Goal: Task Accomplishment & Management: Manage account settings

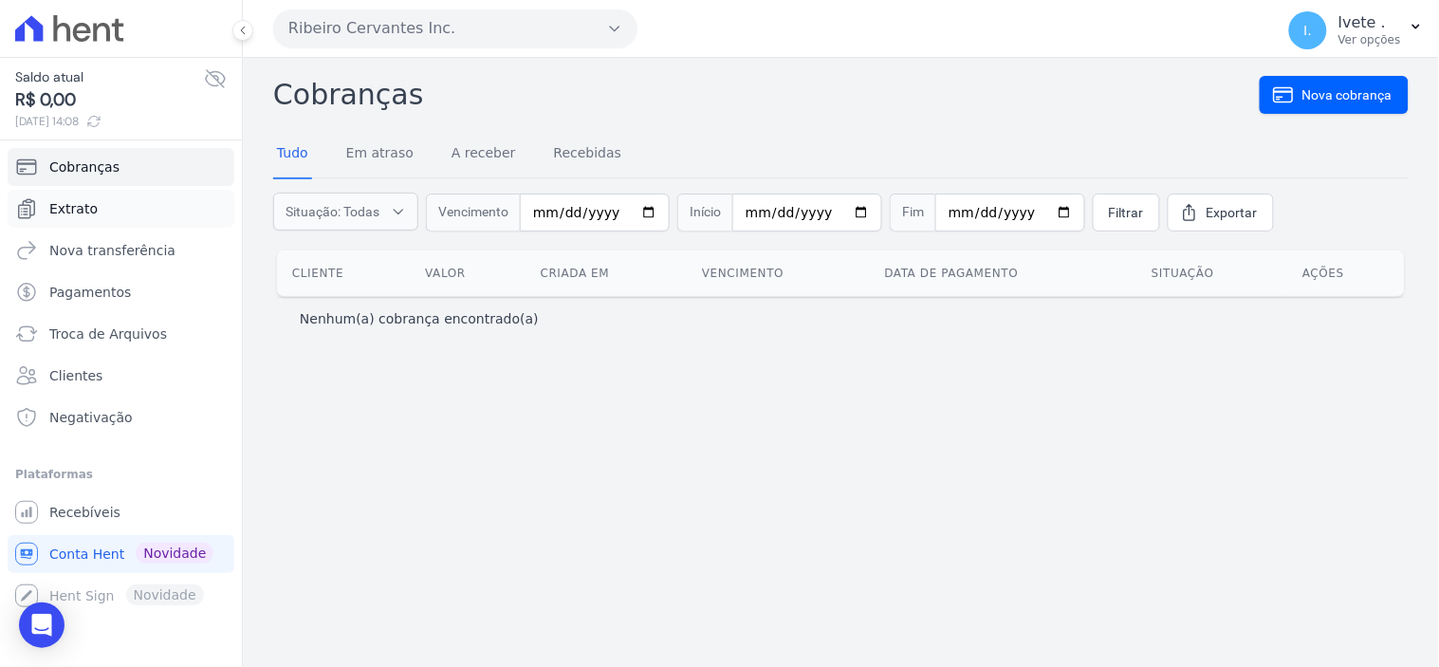
click at [54, 209] on span "Extrato" at bounding box center [73, 208] width 48 height 19
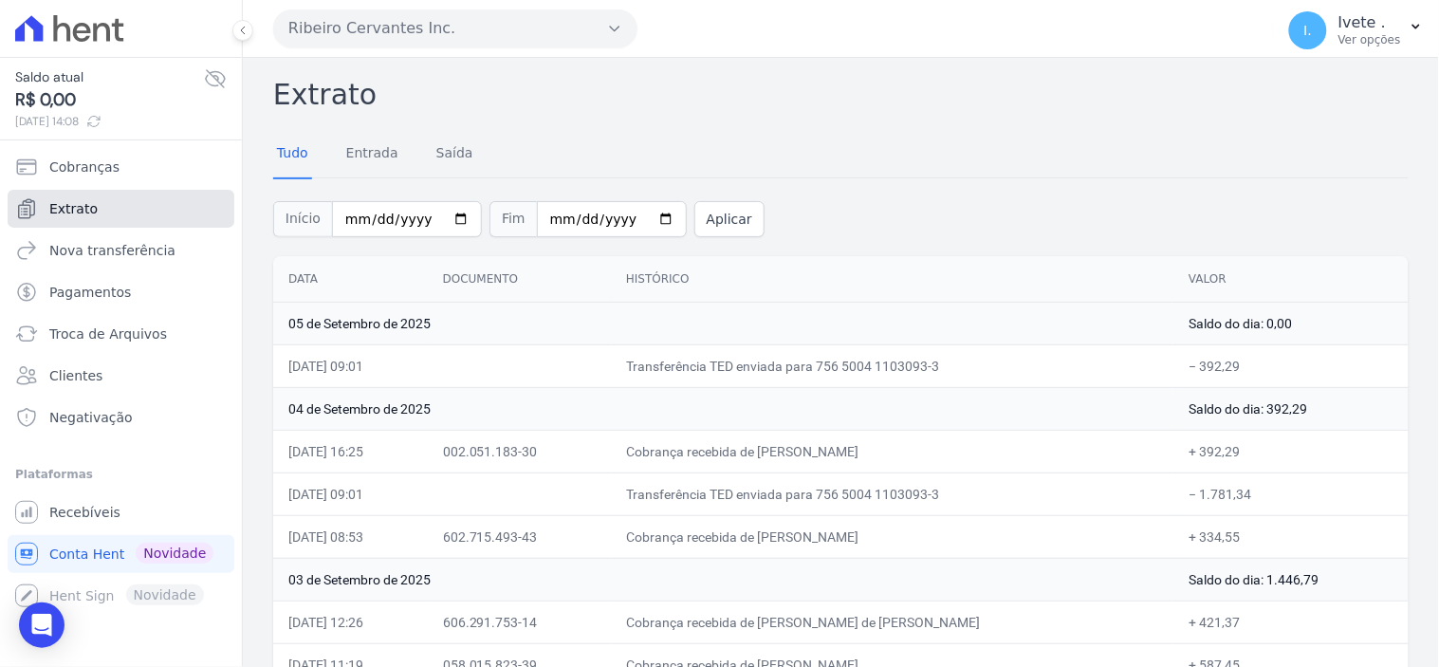
click at [54, 209] on span "Extrato" at bounding box center [73, 208] width 48 height 19
click at [87, 514] on span "Recebíveis" at bounding box center [84, 512] width 71 height 19
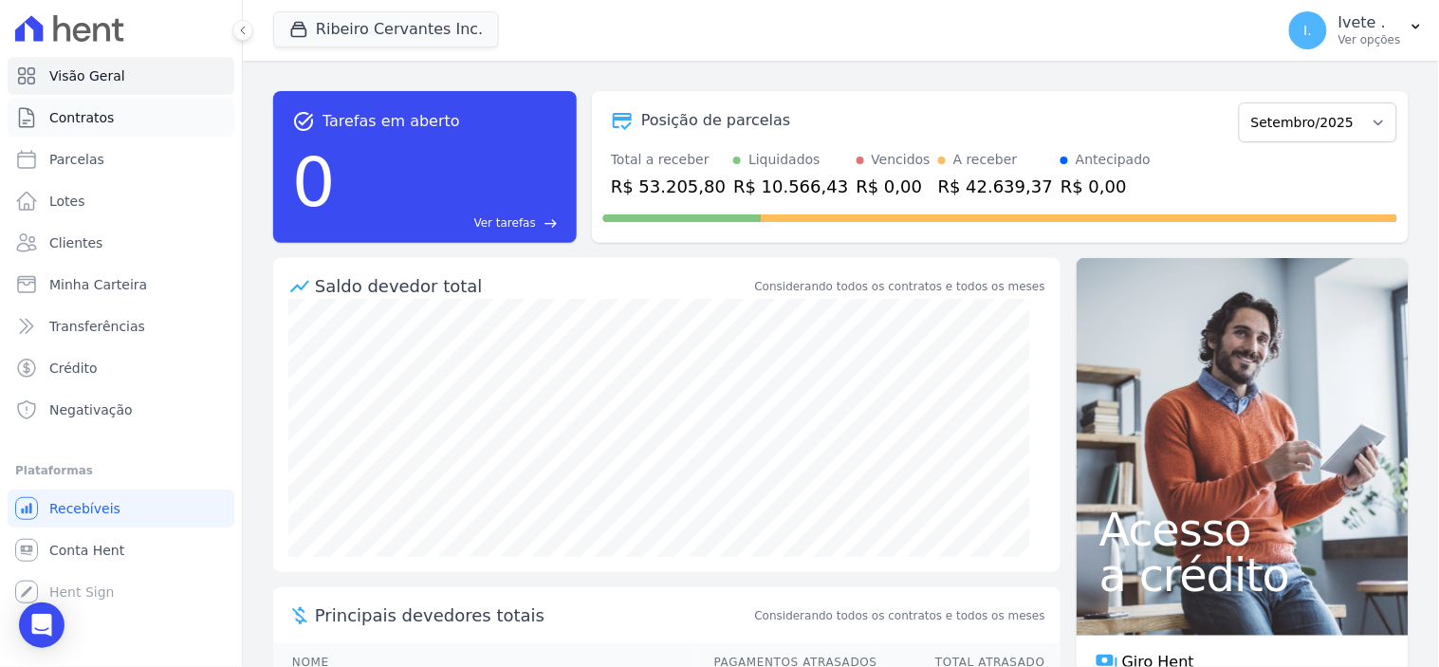
click at [83, 120] on span "Contratos" at bounding box center [81, 117] width 65 height 19
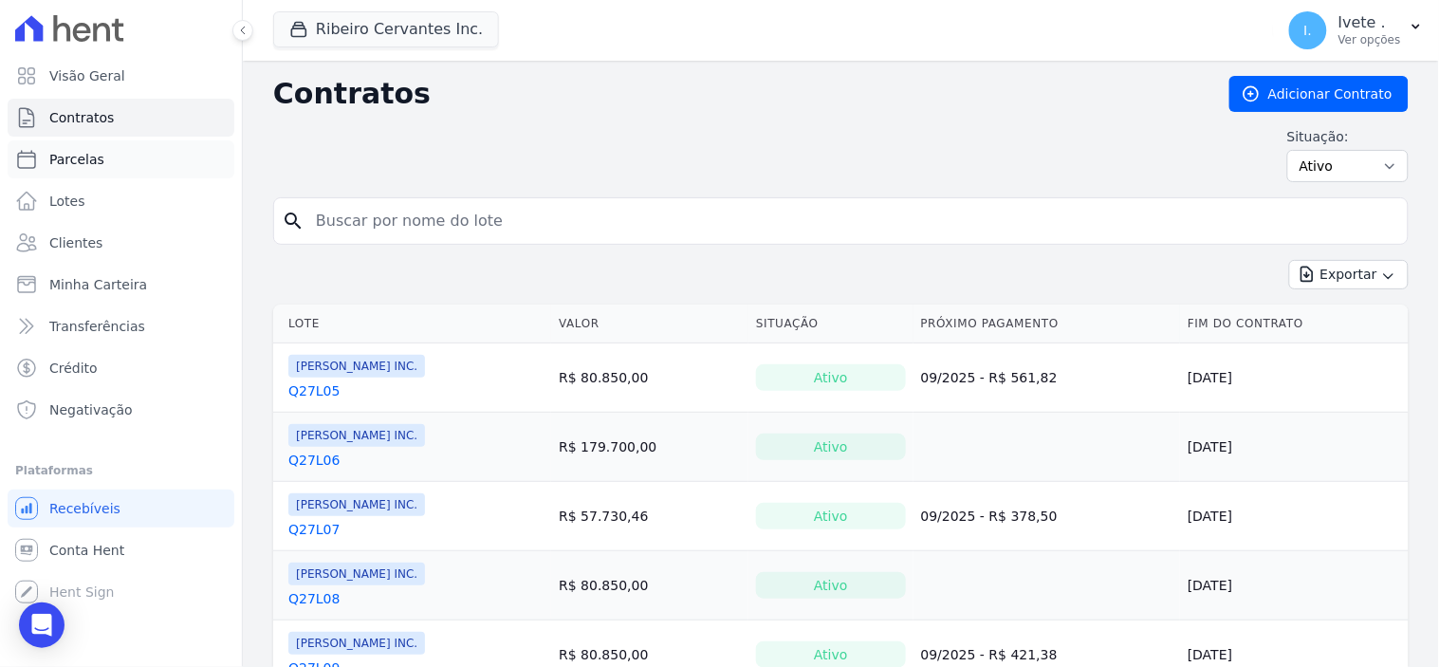
click at [73, 168] on span "Parcelas" at bounding box center [76, 159] width 55 height 19
select select
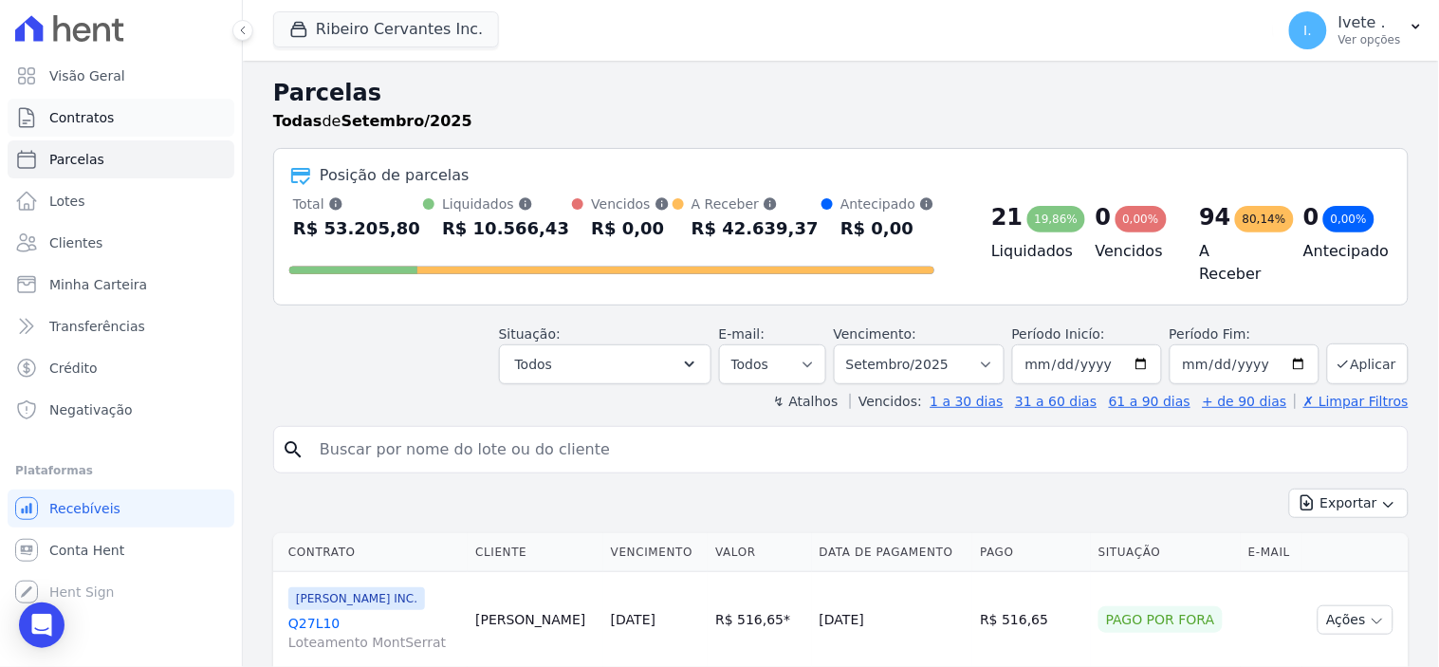
click at [83, 111] on span "Contratos" at bounding box center [81, 117] width 65 height 19
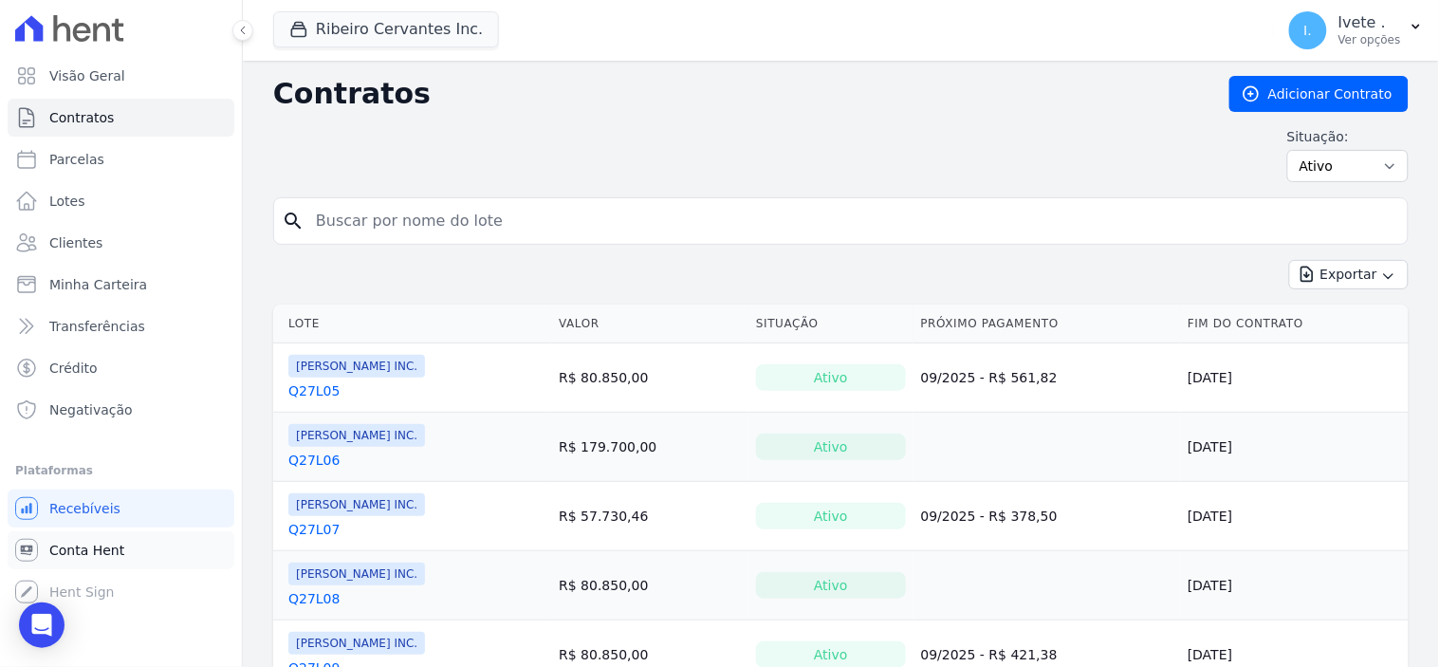
click at [82, 538] on link "Conta Hent" at bounding box center [121, 550] width 227 height 38
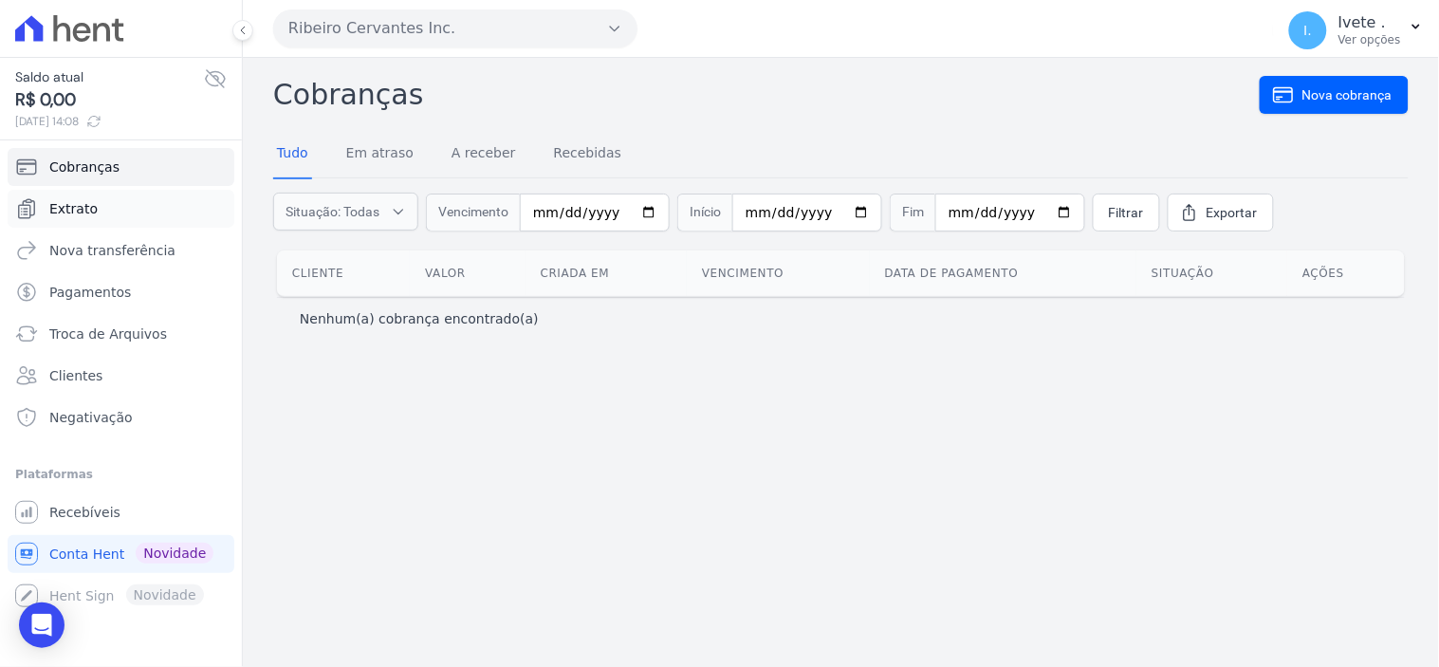
click at [60, 199] on span "Extrato" at bounding box center [73, 208] width 48 height 19
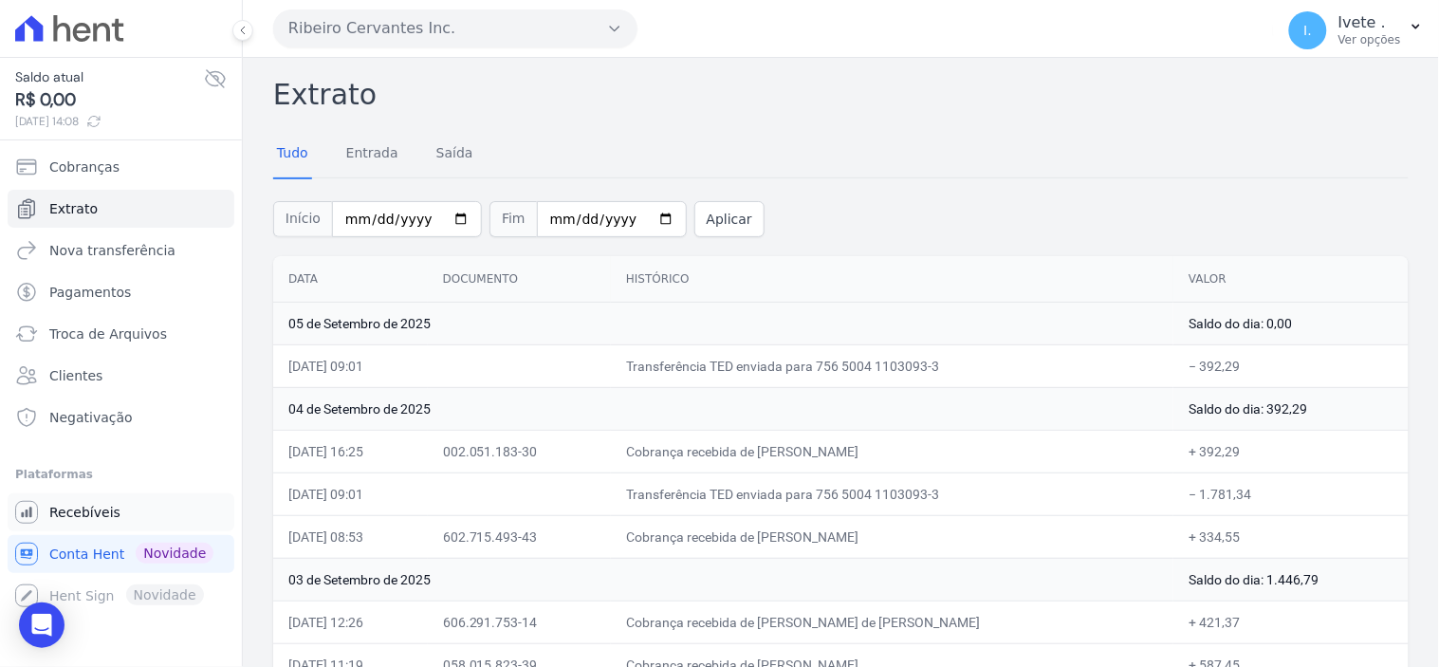
click at [90, 514] on span "Recebíveis" at bounding box center [84, 512] width 71 height 19
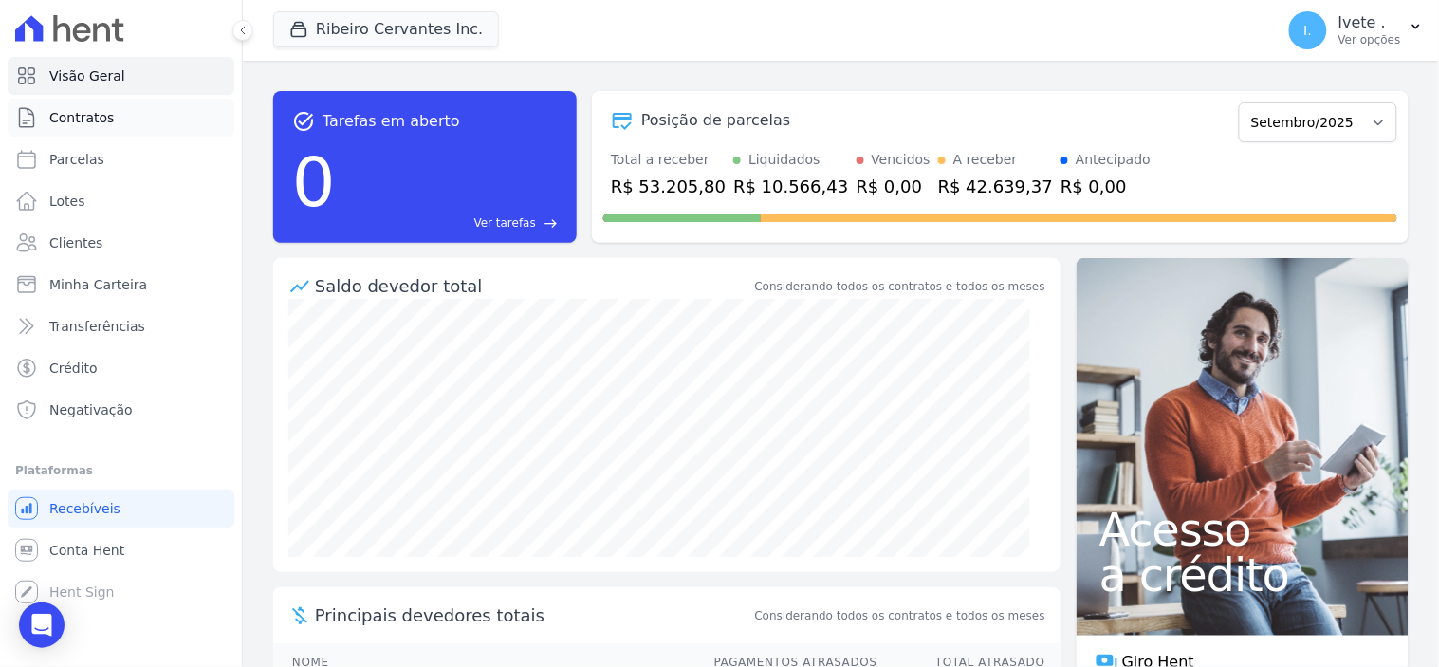
click at [91, 119] on span "Contratos" at bounding box center [81, 117] width 65 height 19
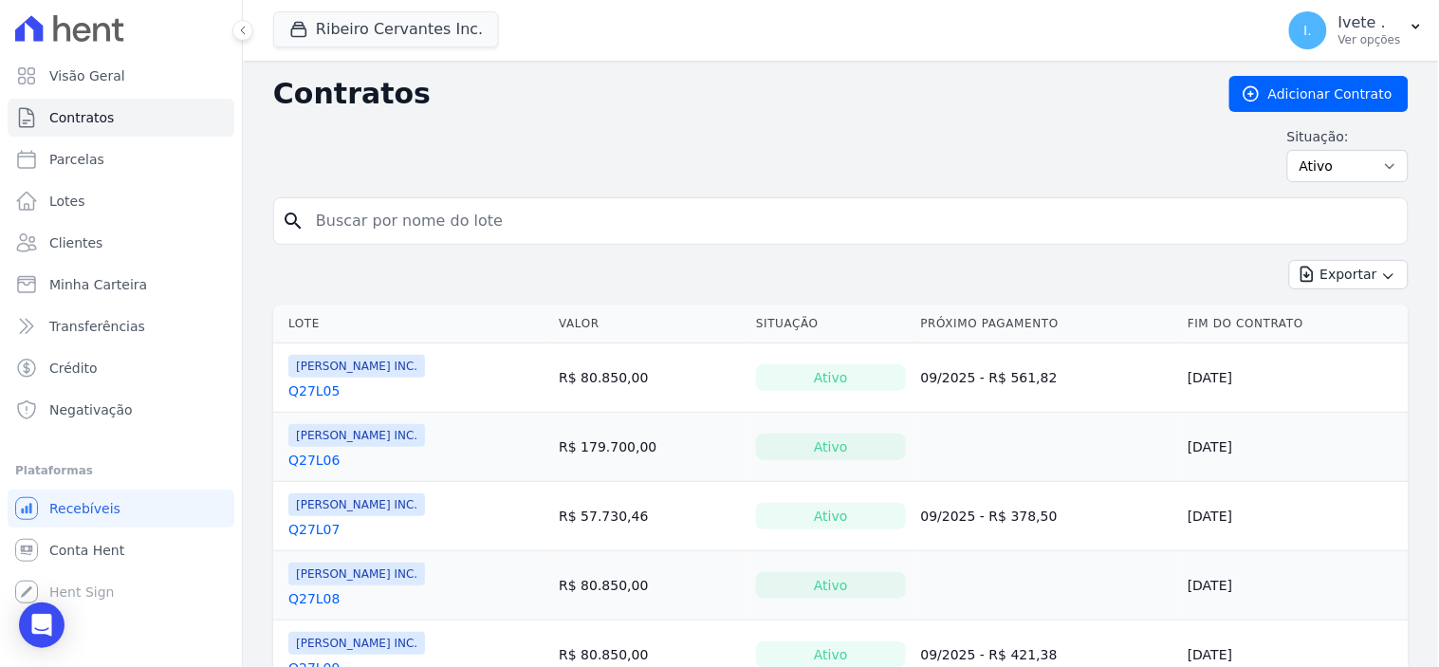
click at [343, 224] on input "search" at bounding box center [853, 221] width 1096 height 38
click at [69, 115] on span "Contratos" at bounding box center [81, 117] width 65 height 19
click at [370, 224] on input "search" at bounding box center [853, 221] width 1096 height 38
click at [372, 224] on input "search" at bounding box center [853, 221] width 1096 height 38
type input "W"
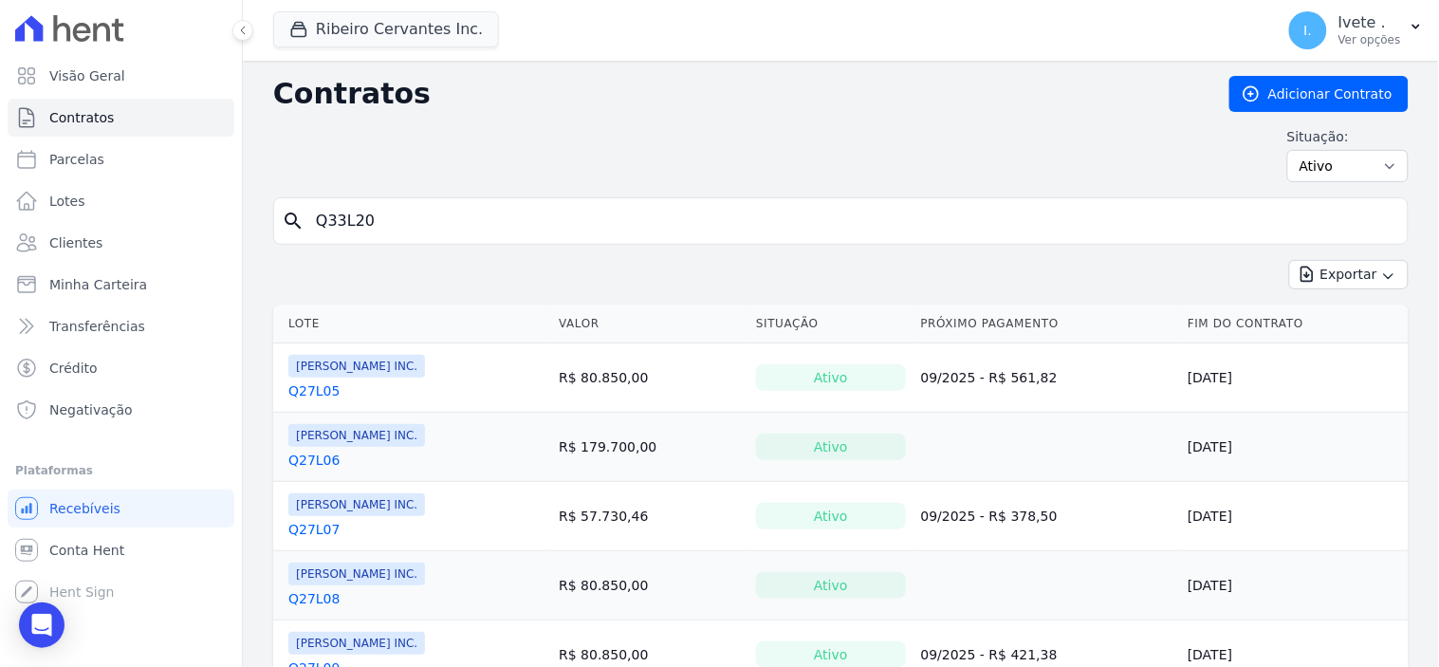
type input "Q33L20"
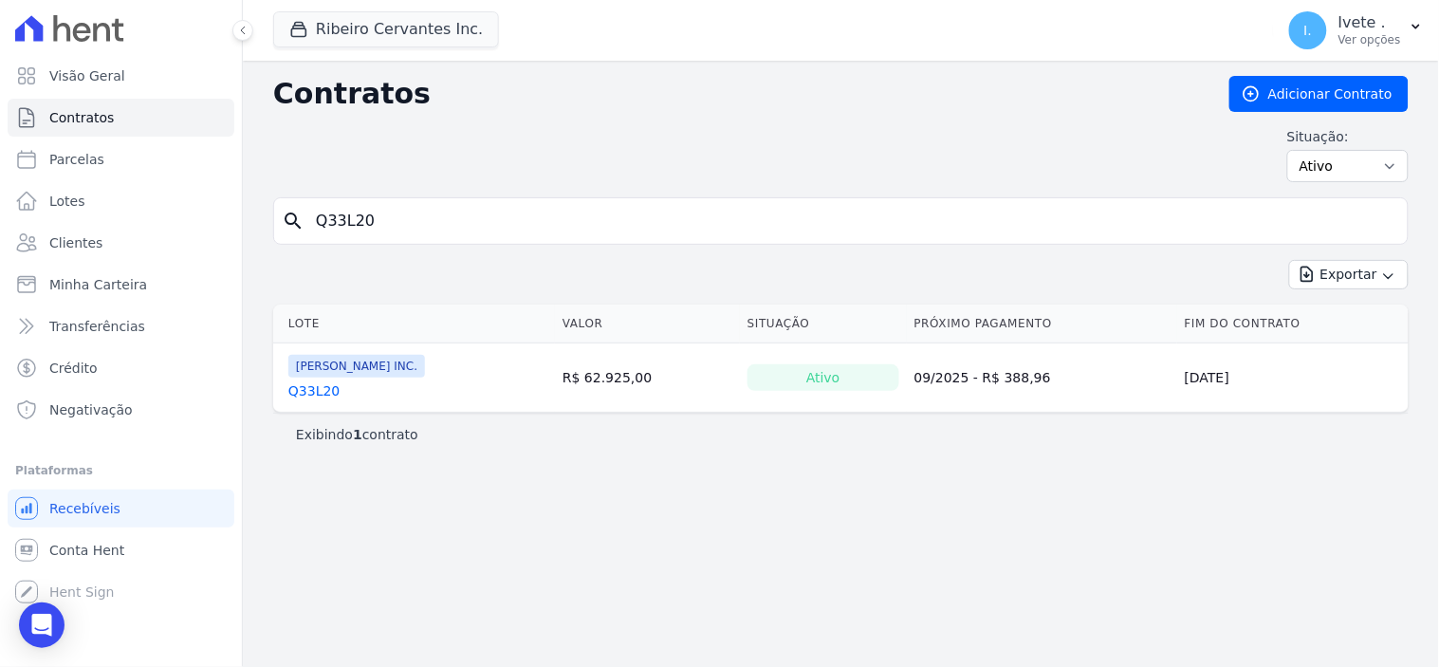
click at [323, 385] on link "Q33L20" at bounding box center [313, 390] width 51 height 19
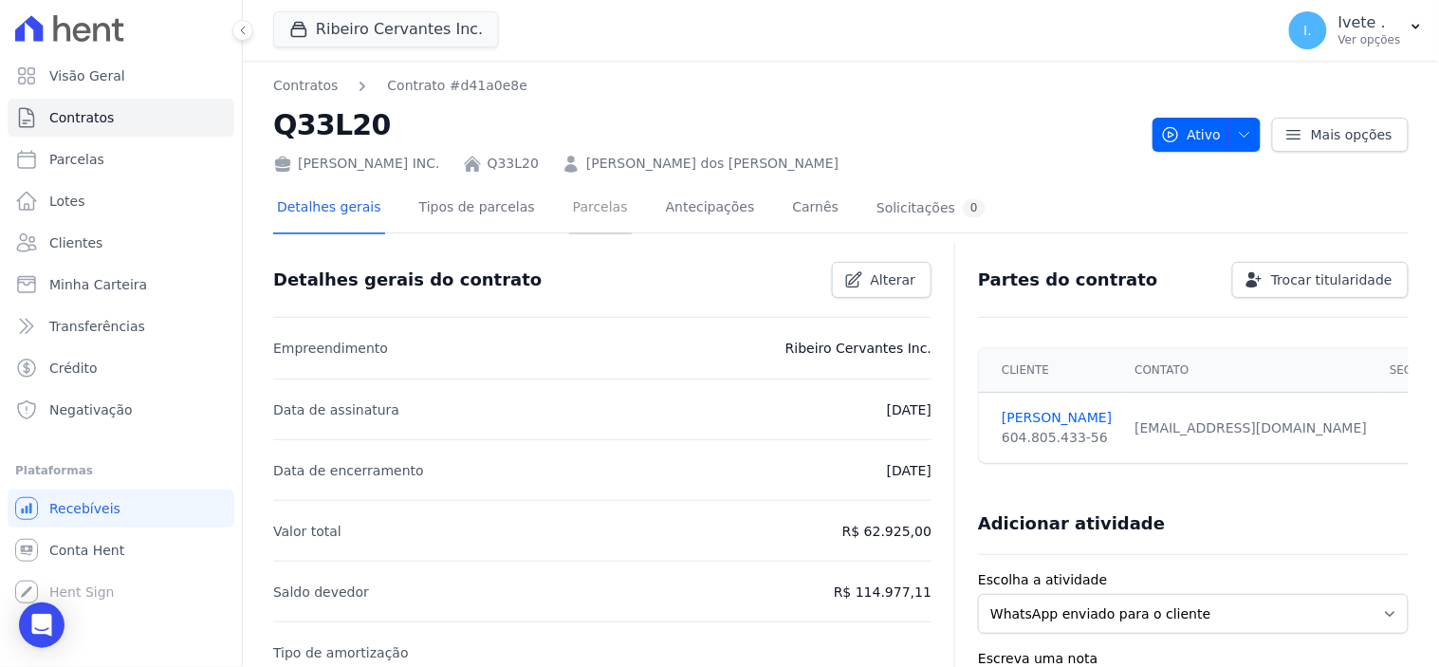
click at [577, 196] on link "Parcelas" at bounding box center [600, 209] width 63 height 50
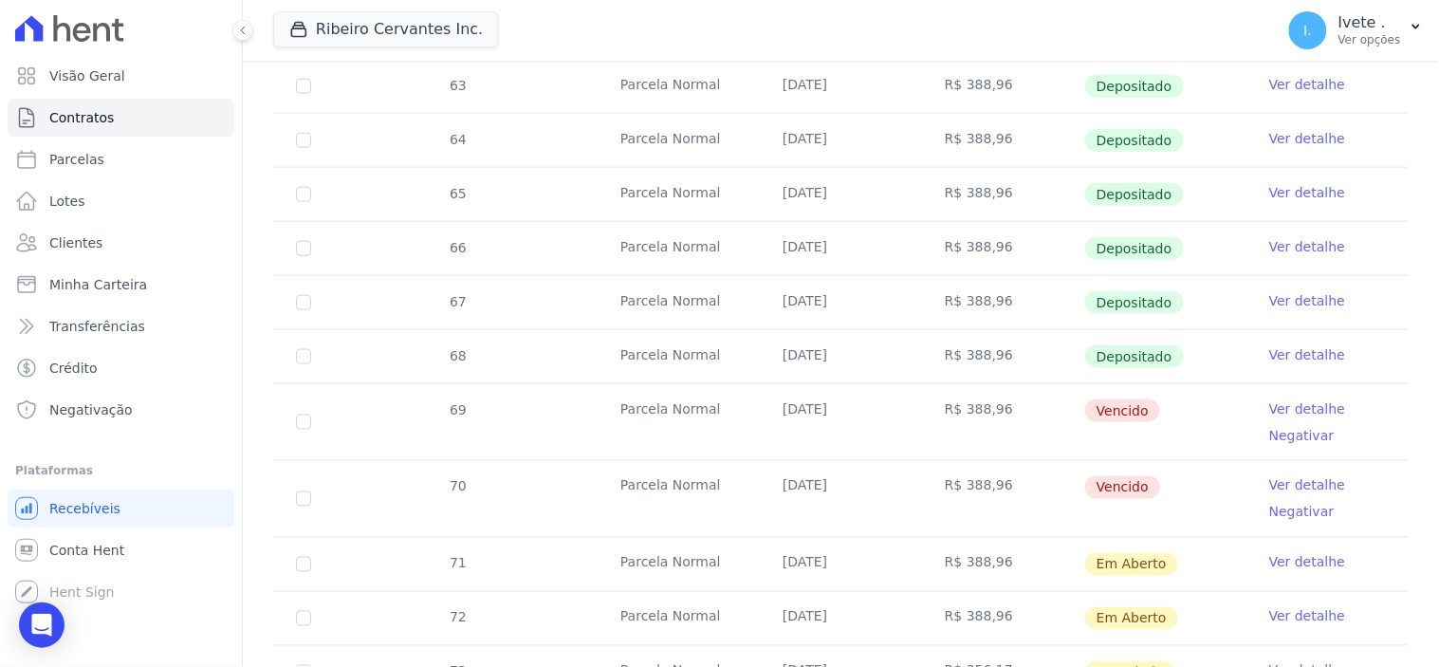
scroll to position [527, 0]
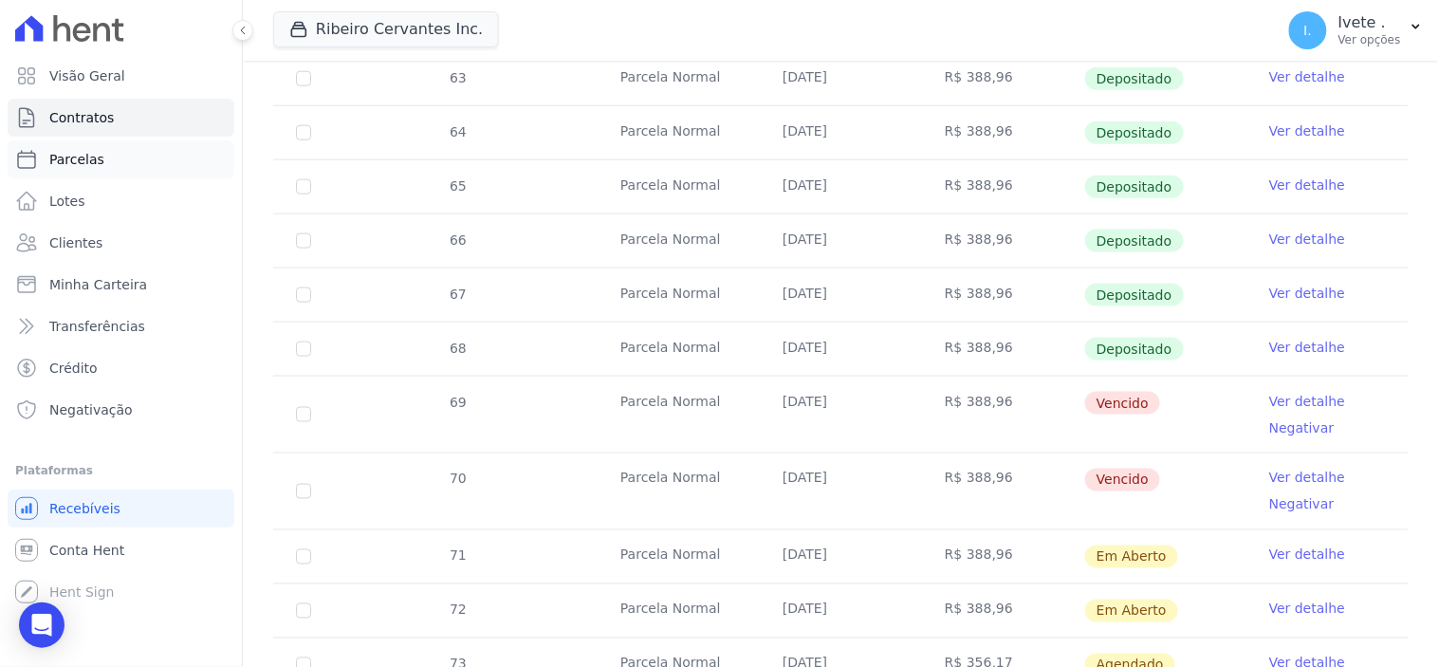
click at [81, 161] on span "Parcelas" at bounding box center [76, 159] width 55 height 19
select select
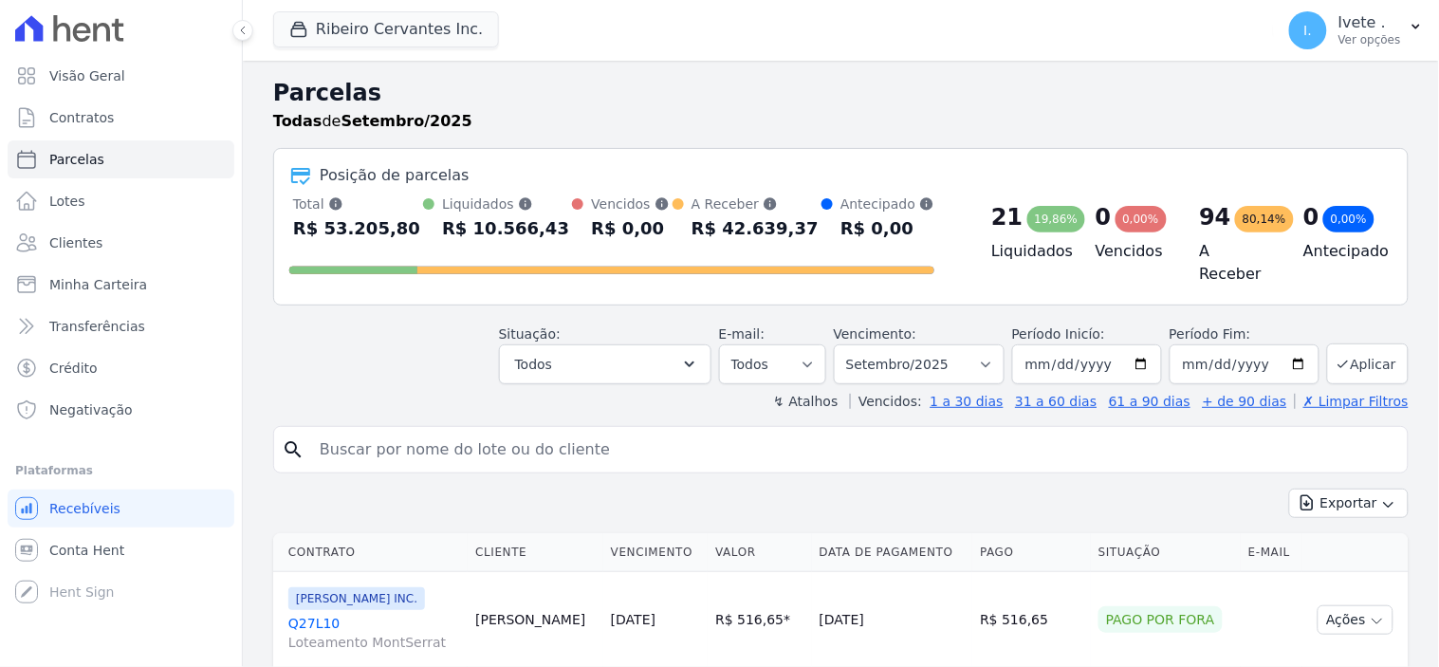
select select
click at [699, 358] on icon "button" at bounding box center [689, 364] width 19 height 19
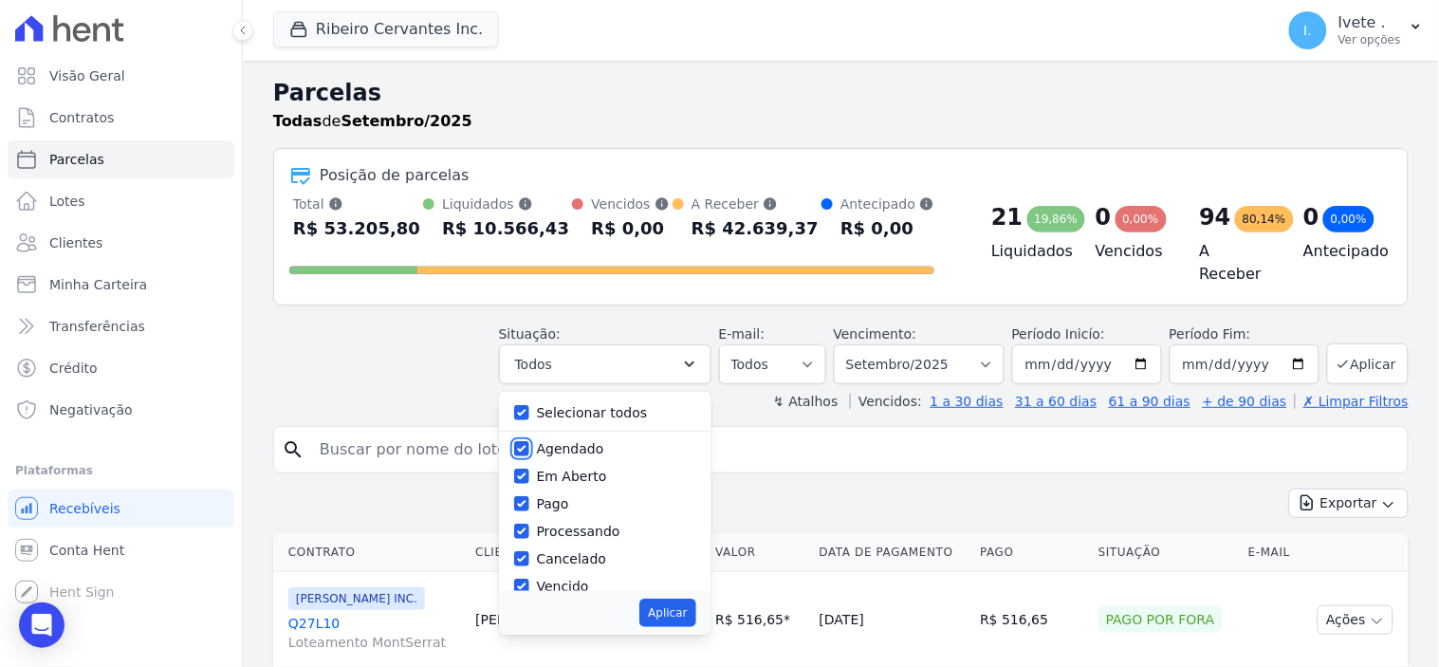
click at [529, 441] on input "Agendado" at bounding box center [521, 448] width 15 height 15
checkbox input "false"
click at [529, 408] on input "Selecionar todos" at bounding box center [521, 412] width 15 height 15
checkbox input "true"
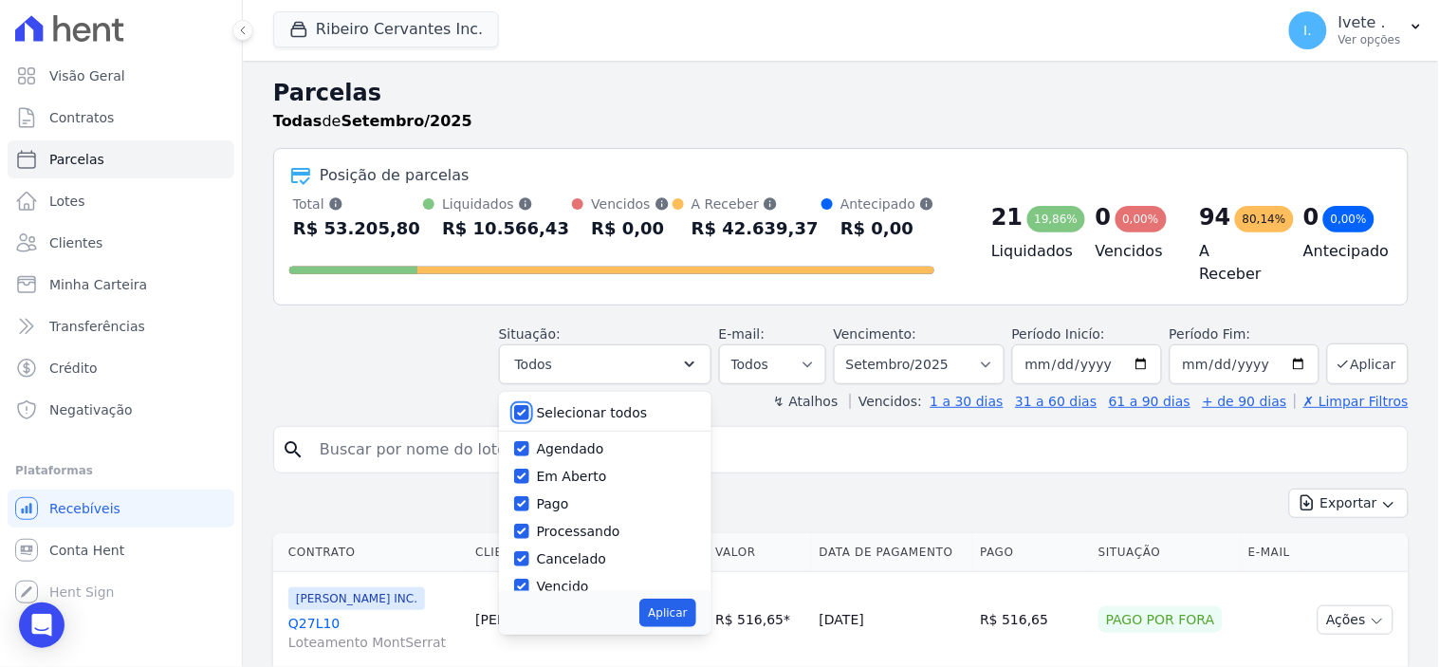
click at [529, 405] on input "Selecionar todos" at bounding box center [521, 412] width 15 height 15
checkbox input "false"
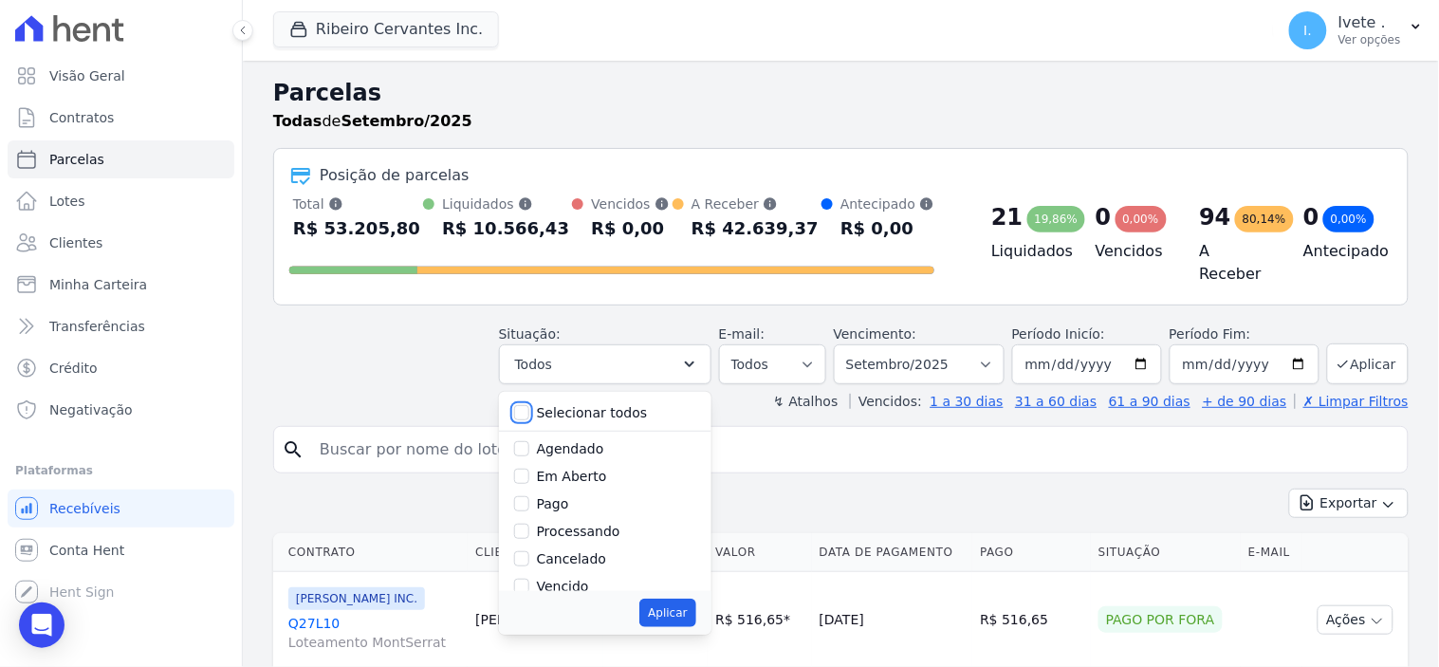
checkbox input "false"
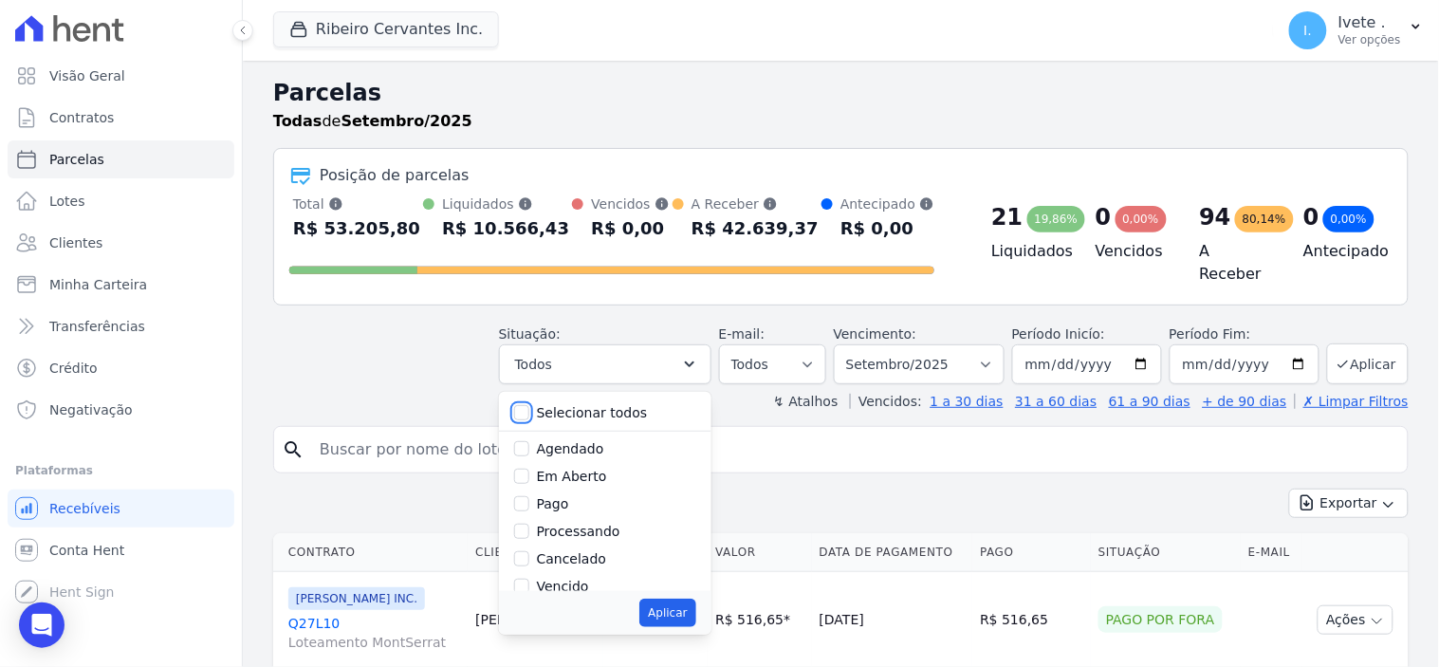
checkbox input "false"
click at [529, 443] on input "Agendado" at bounding box center [521, 448] width 15 height 15
checkbox input "true"
click at [681, 603] on button "Aplicar" at bounding box center [667, 613] width 56 height 28
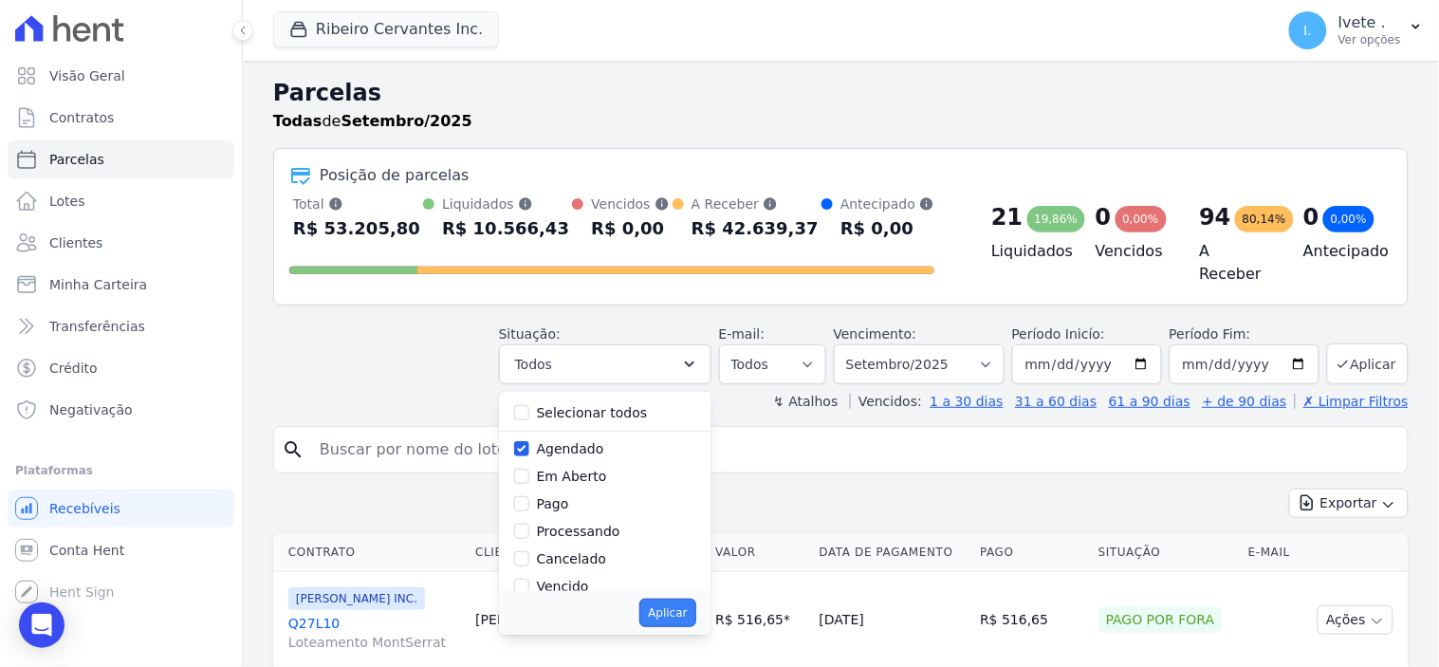
select select "scheduled"
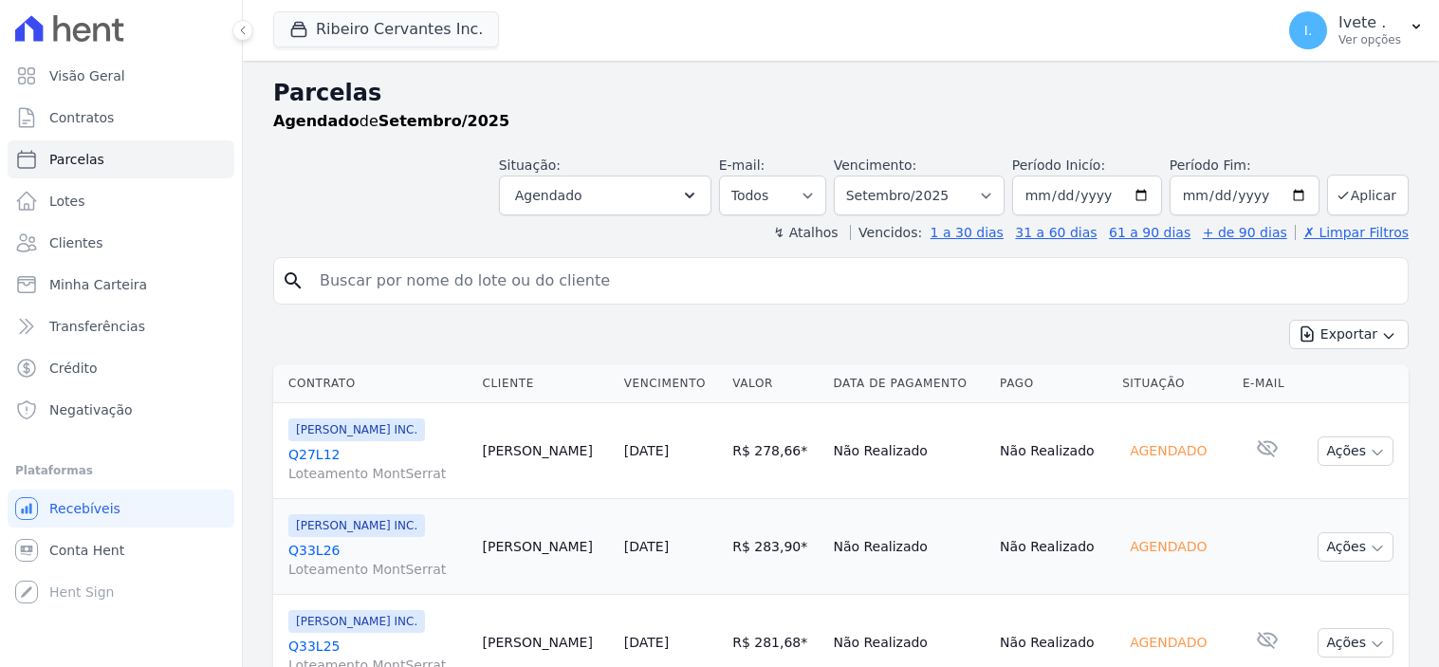
select select
click at [984, 194] on select "Filtrar por período ──────── Todos os meses Maio/2021 Junho/2021 Julho/2021 Ago…" at bounding box center [919, 196] width 171 height 40
select select "08/2024"
click at [846, 176] on select "Filtrar por período ──────── Todos os meses Maio/2021 Junho/2021 Julho/2021 Ago…" at bounding box center [919, 196] width 171 height 40
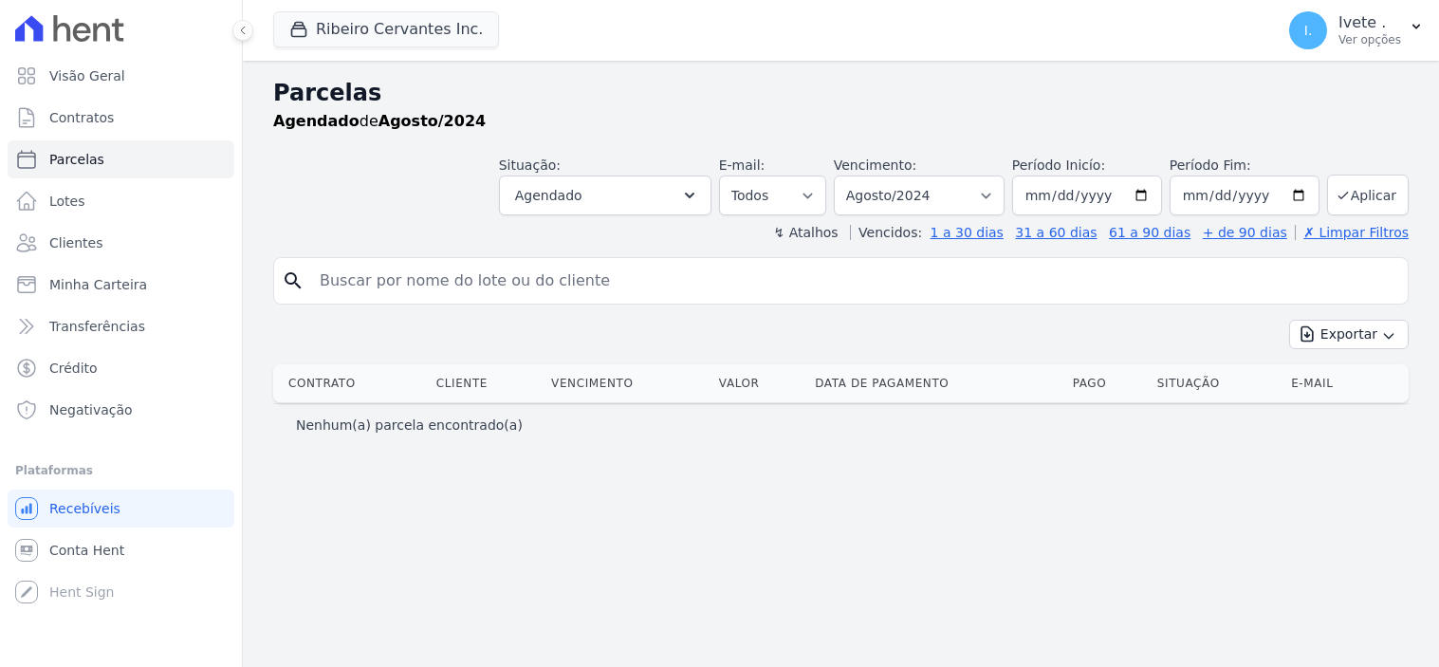
select select
click at [1003, 194] on select "Filtrar por período ──────── Todos os meses Maio/2021 Junho/2021 Julho/2021 Ago…" at bounding box center [919, 196] width 171 height 40
select select "08/2025"
click at [861, 176] on select "Filtrar por período ──────── Todos os meses Maio/2021 Junho/2021 Julho/2021 Ago…" at bounding box center [919, 196] width 171 height 40
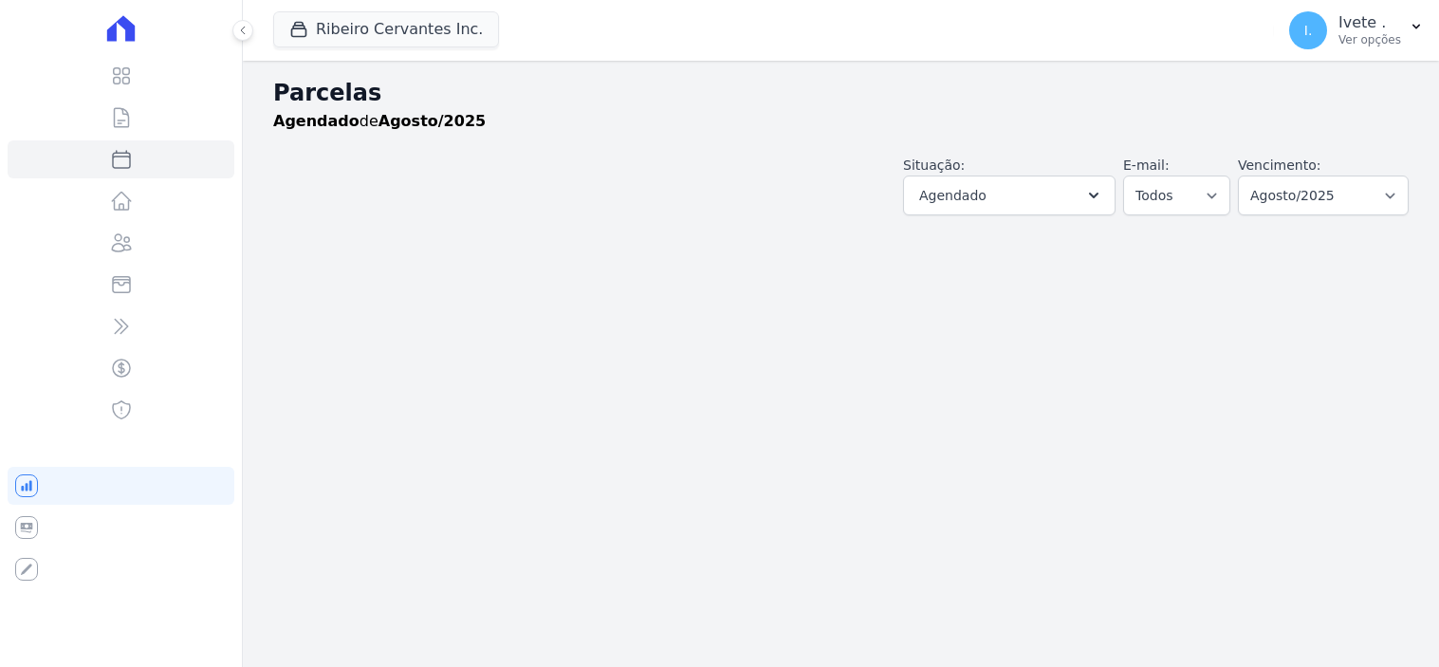
select select
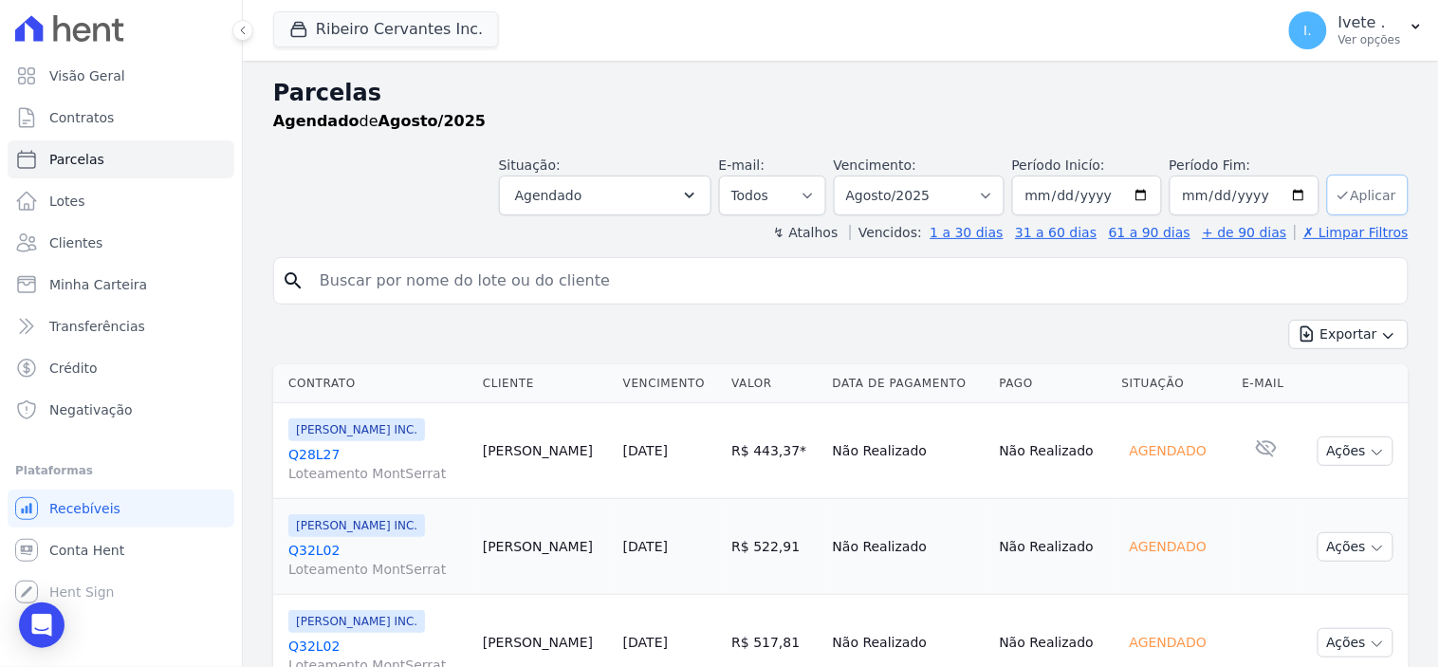
click at [1354, 196] on button "Aplicar" at bounding box center [1368, 195] width 82 height 41
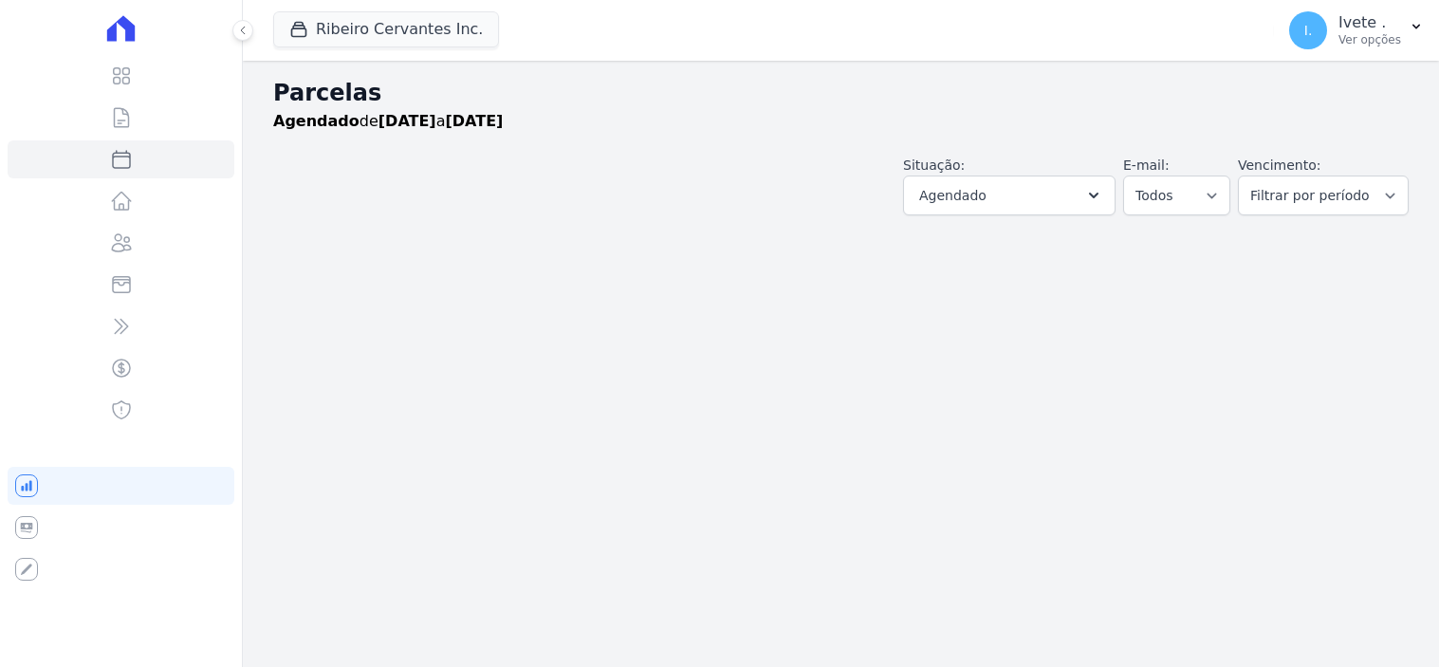
select select
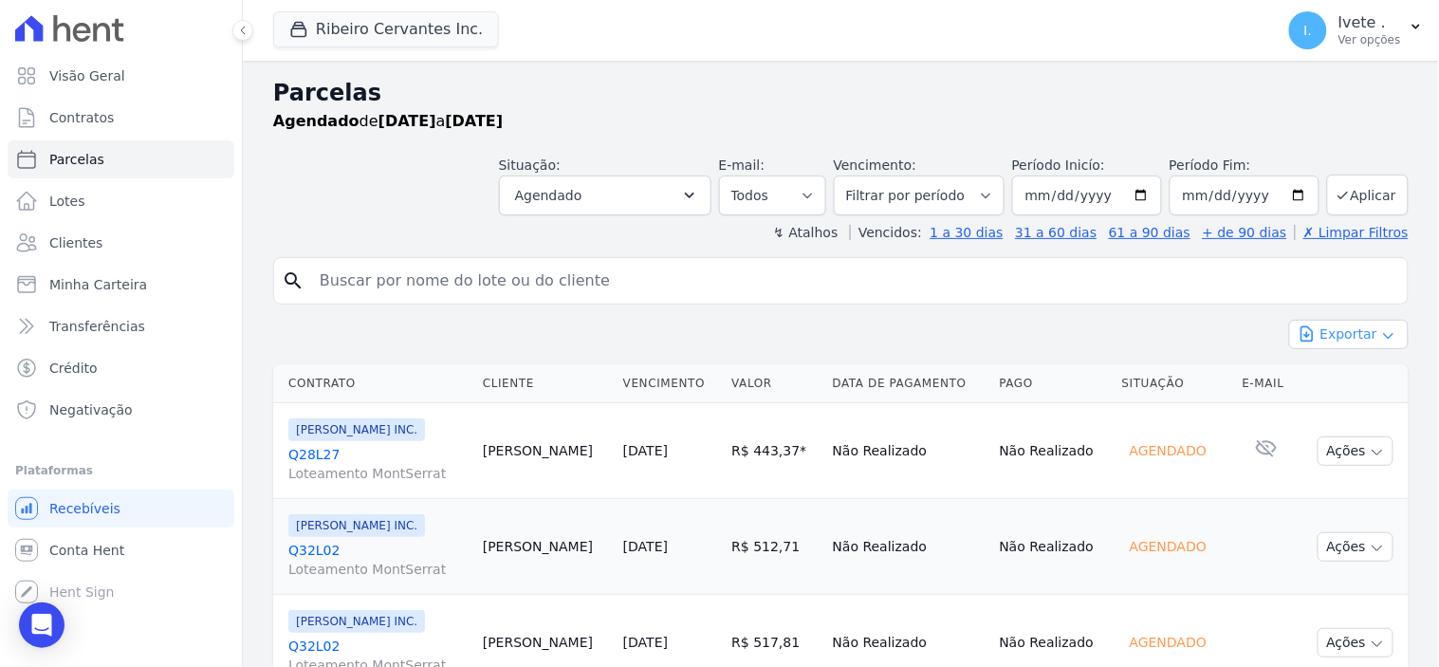
click at [1364, 337] on button "Exportar" at bounding box center [1349, 334] width 120 height 29
click at [1354, 380] on span "Exportar PDF" at bounding box center [1348, 379] width 100 height 19
click at [1134, 192] on input "2025-08-01" at bounding box center [1087, 196] width 150 height 40
click at [1136, 195] on input "2025-08-01" at bounding box center [1087, 196] width 150 height 40
type input "[DATE]"
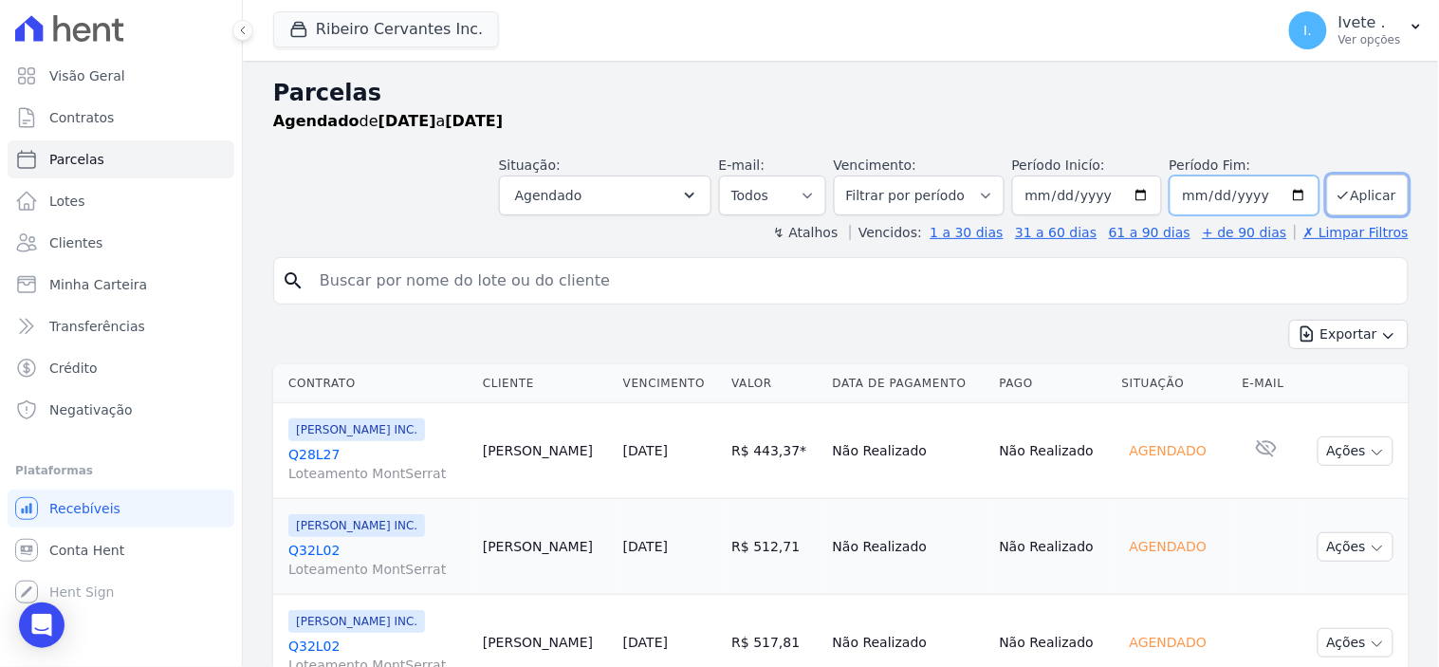
click at [1288, 193] on input "2025-08-31" at bounding box center [1245, 196] width 150 height 40
type input "[DATE]"
click at [1359, 187] on button "Aplicar" at bounding box center [1368, 195] width 82 height 41
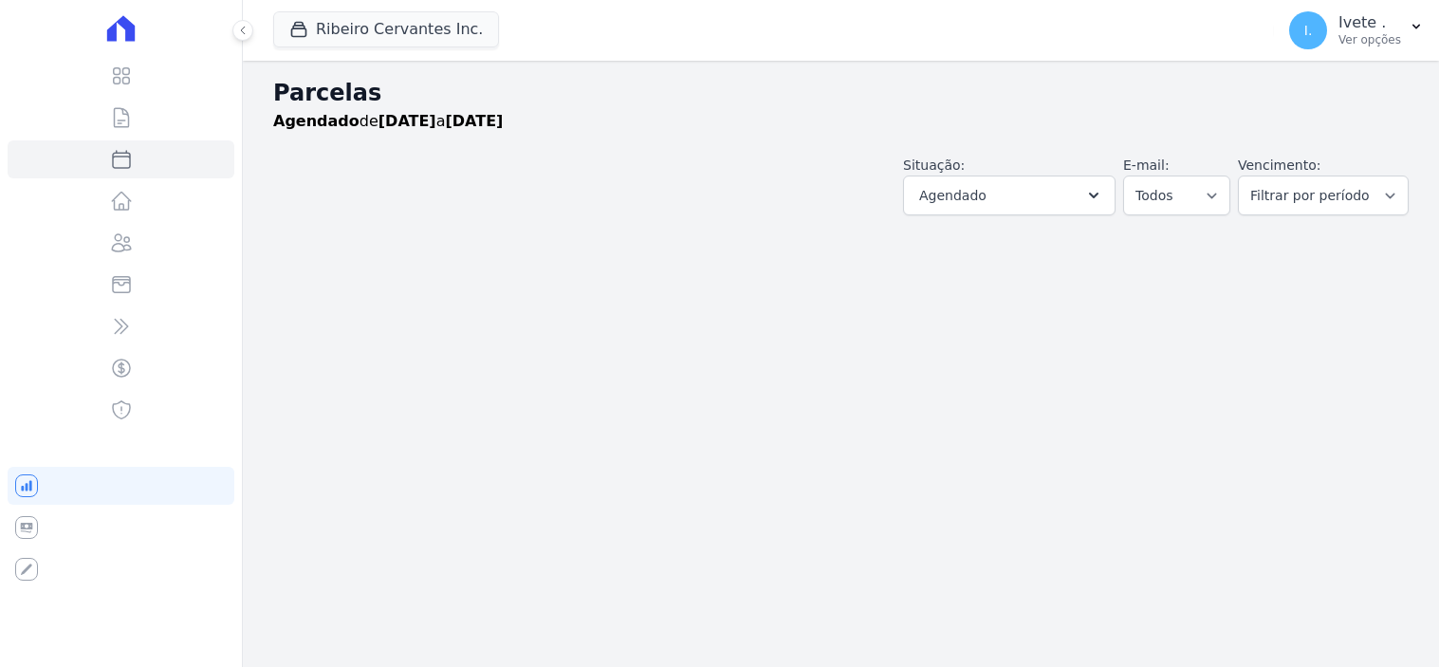
select select
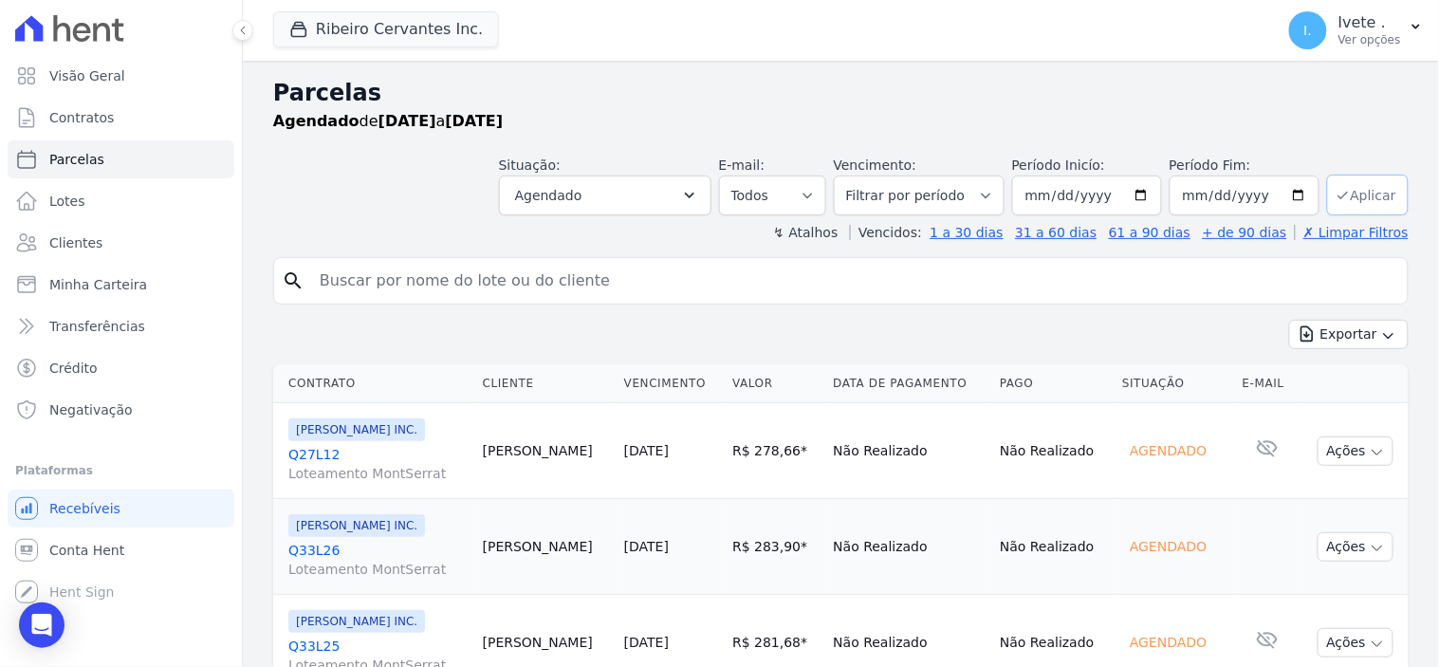
click at [1354, 197] on button "Aplicar" at bounding box center [1368, 195] width 82 height 41
select select
click at [1381, 342] on icon "button" at bounding box center [1388, 335] width 15 height 15
click at [1343, 379] on span "Exportar PDF" at bounding box center [1348, 379] width 100 height 19
